Goal: Task Accomplishment & Management: Manage account settings

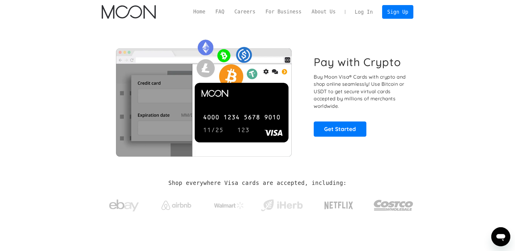
click at [352, 11] on link "Log In" at bounding box center [364, 11] width 28 height 13
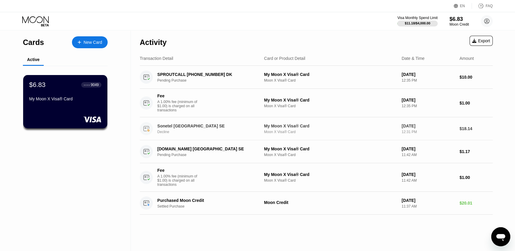
click at [149, 129] on circle at bounding box center [146, 128] width 13 height 13
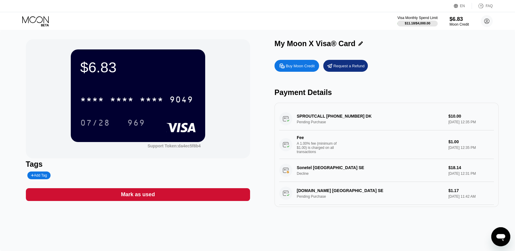
click at [306, 165] on div "Sonetel [GEOGRAPHIC_DATA] SE Decline $18.14 [DATE] 12:31 PM" at bounding box center [386, 170] width 215 height 23
click at [284, 171] on div "Sonetel [GEOGRAPHIC_DATA] SE Decline $18.14 [DATE] 12:31 PM" at bounding box center [386, 170] width 215 height 23
click at [341, 163] on div "Sonetel Stockholm SE Decline $18.14 Aug 22, 2025 12:31 PM" at bounding box center [386, 170] width 215 height 23
